Goal: Task Accomplishment & Management: Manage account settings

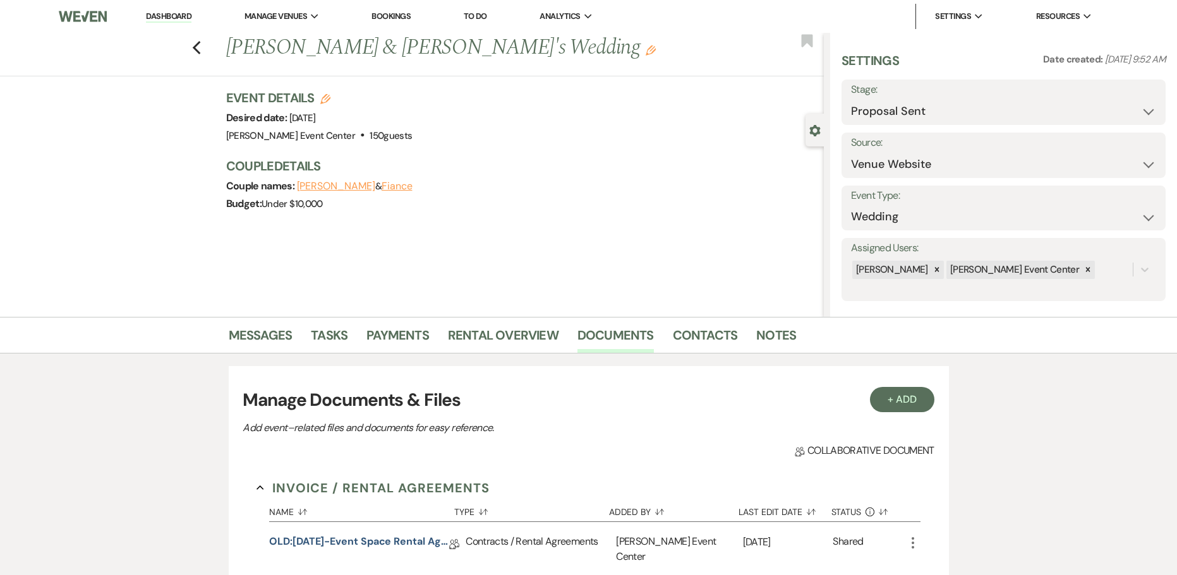
select select "6"
select select "5"
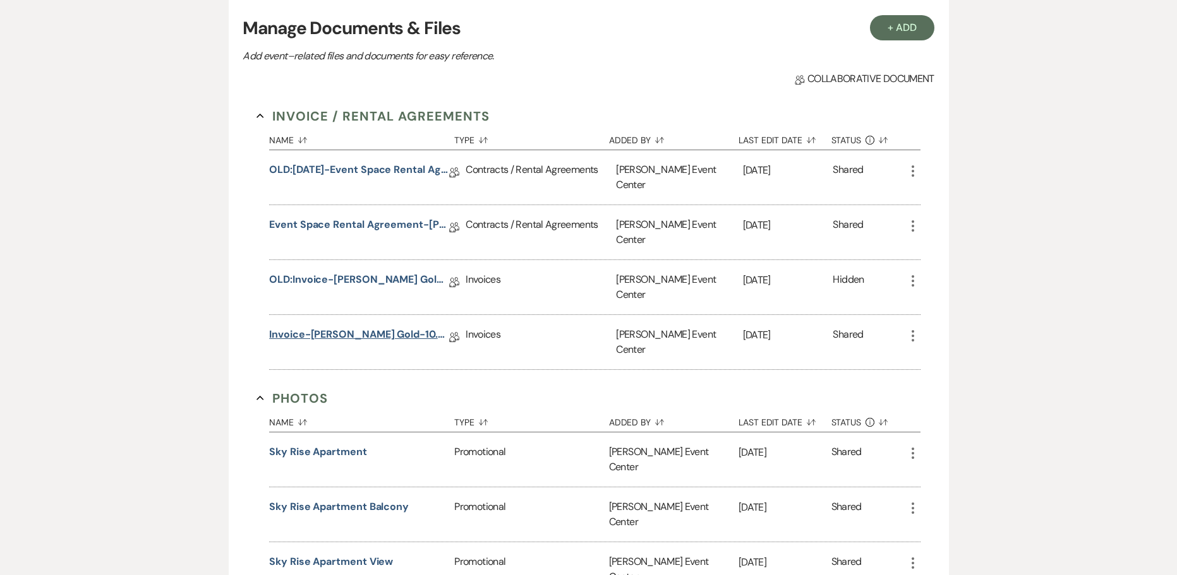
scroll to position [379, 0]
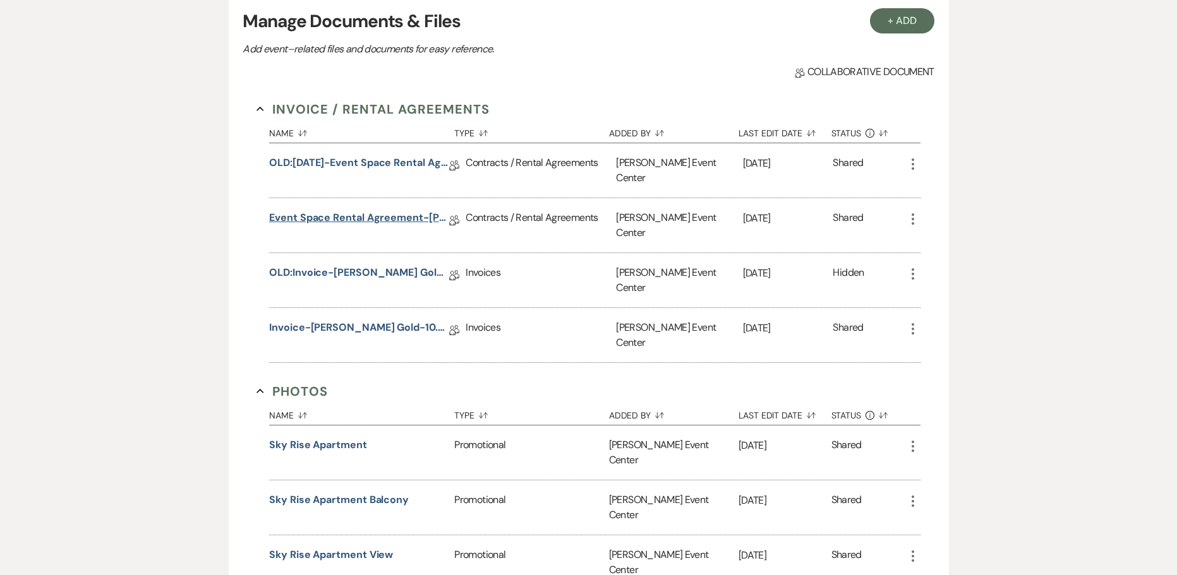
click at [356, 210] on link "Event Space Rental Agreement-[PERSON_NAME] Gold-10.4.26" at bounding box center [359, 220] width 180 height 20
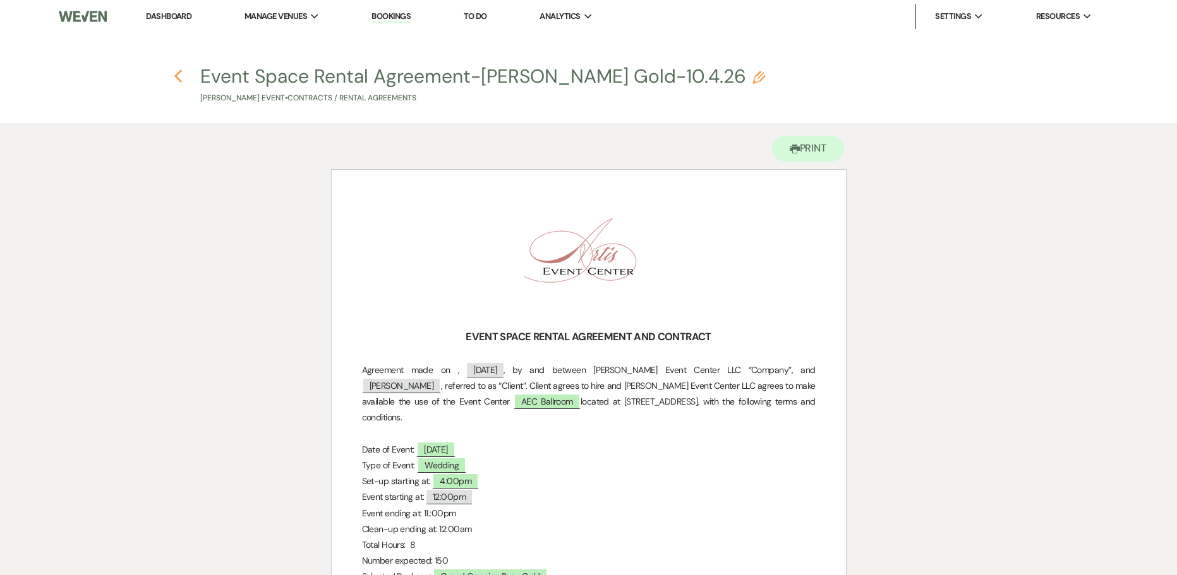
click at [179, 80] on use "button" at bounding box center [178, 76] width 8 height 14
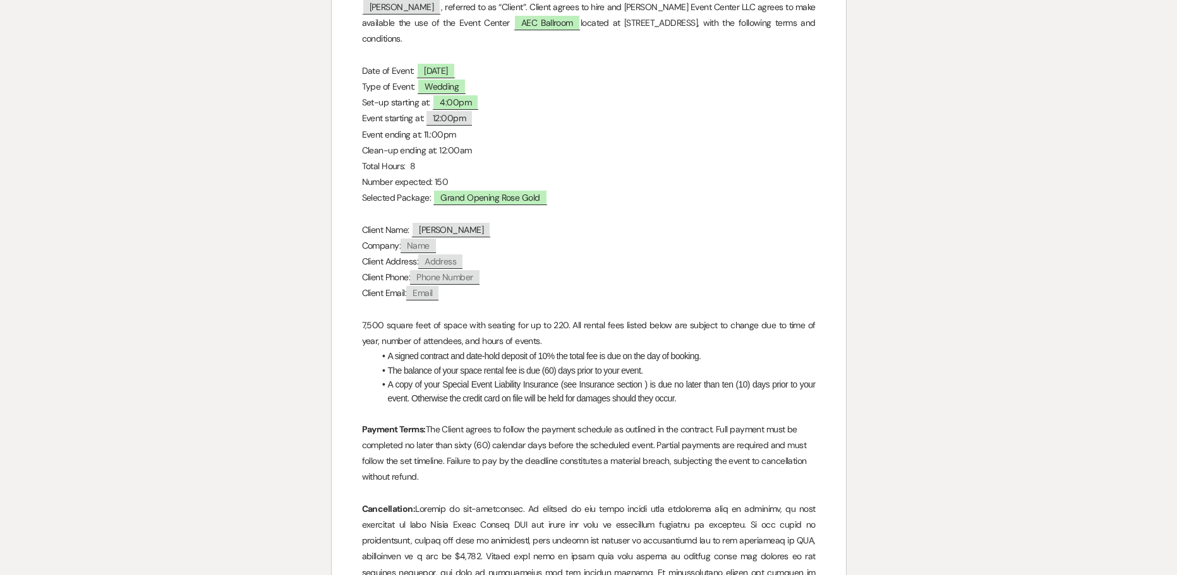
select select "6"
select select "5"
